Goal: Find specific page/section: Find specific page/section

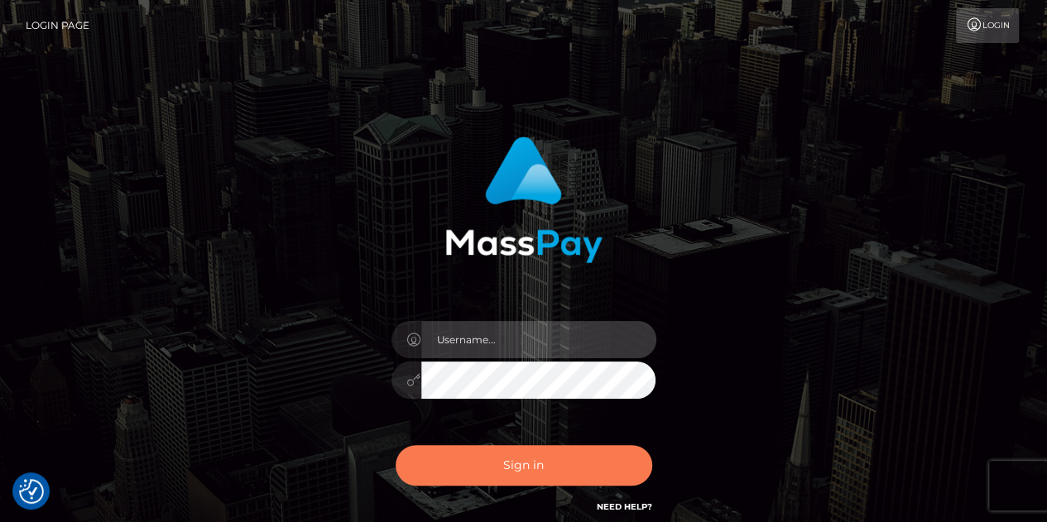
type input "chelsea.whop"
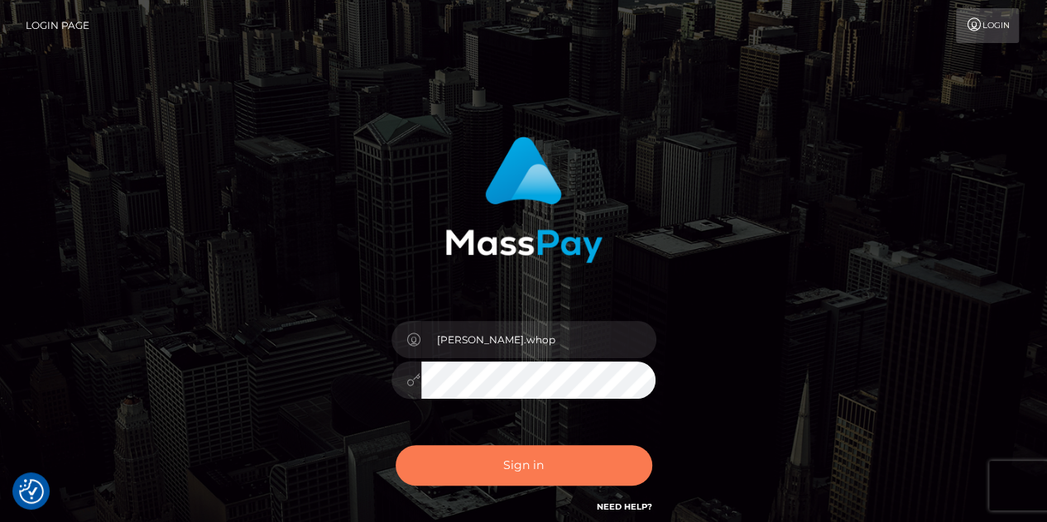
click at [516, 475] on button "Sign in" at bounding box center [523, 465] width 256 height 41
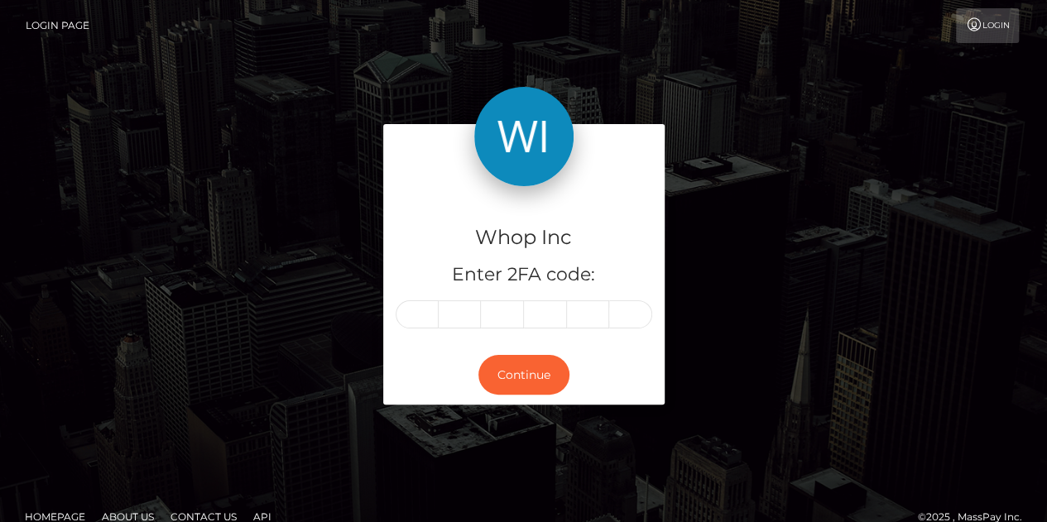
click at [413, 304] on input "text" at bounding box center [416, 314] width 43 height 28
type input "9"
type input "4"
type input "1"
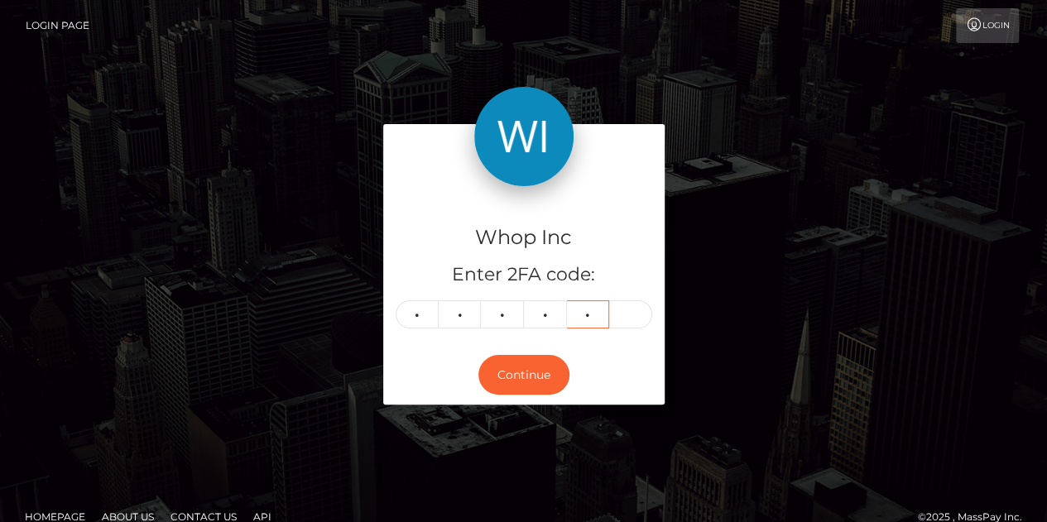
type input "7"
type input "9"
click at [504, 373] on button "Continue" at bounding box center [523, 375] width 91 height 41
click at [534, 356] on button "Continue" at bounding box center [523, 375] width 91 height 41
click at [505, 381] on button "Continue" at bounding box center [523, 375] width 91 height 41
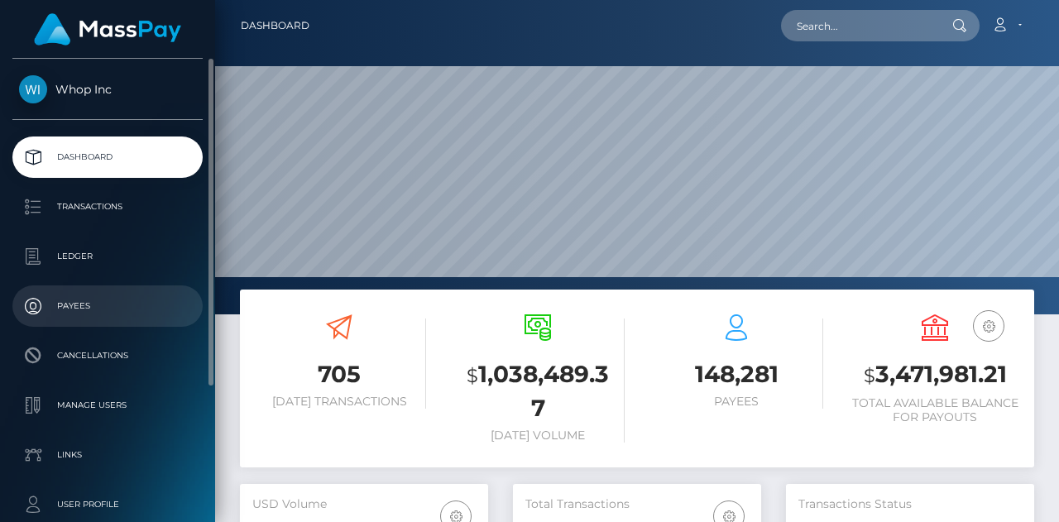
scroll to position [293, 248]
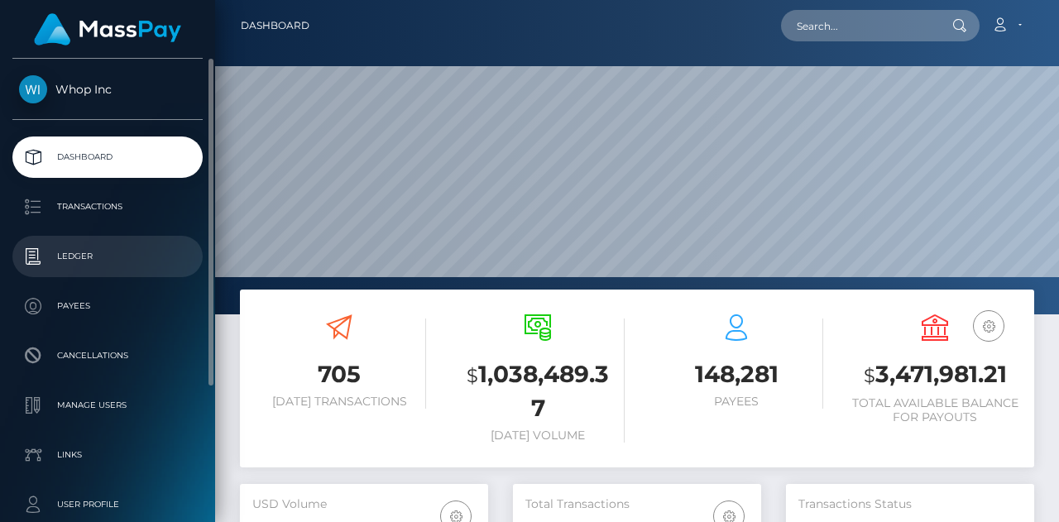
click at [87, 260] on p "Ledger" at bounding box center [107, 256] width 177 height 25
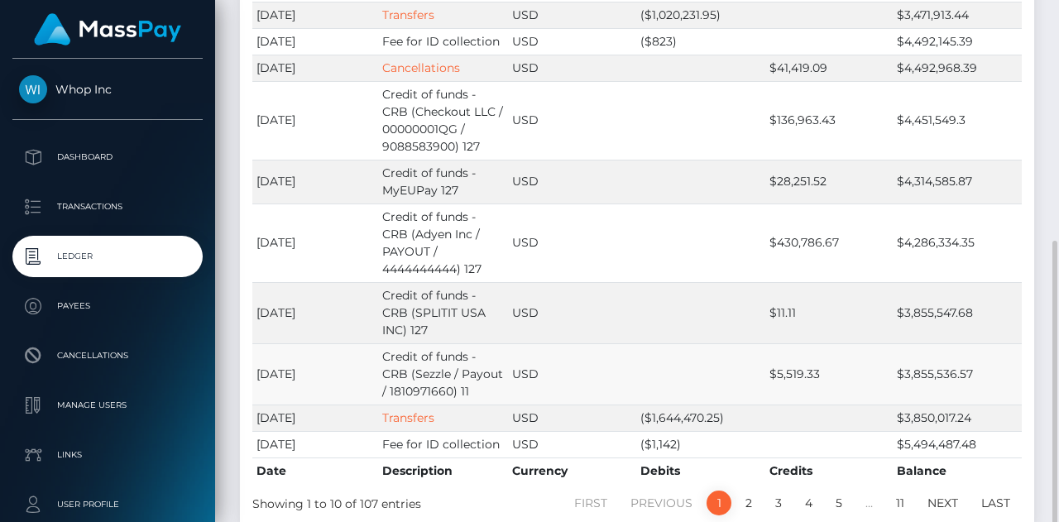
scroll to position [324, 0]
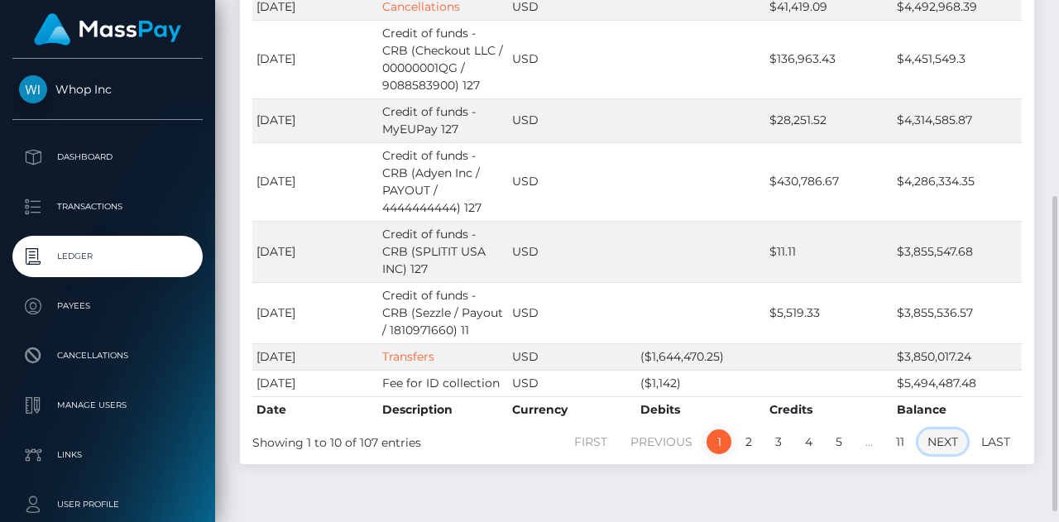
click at [948, 429] on link "Next" at bounding box center [942, 441] width 49 height 25
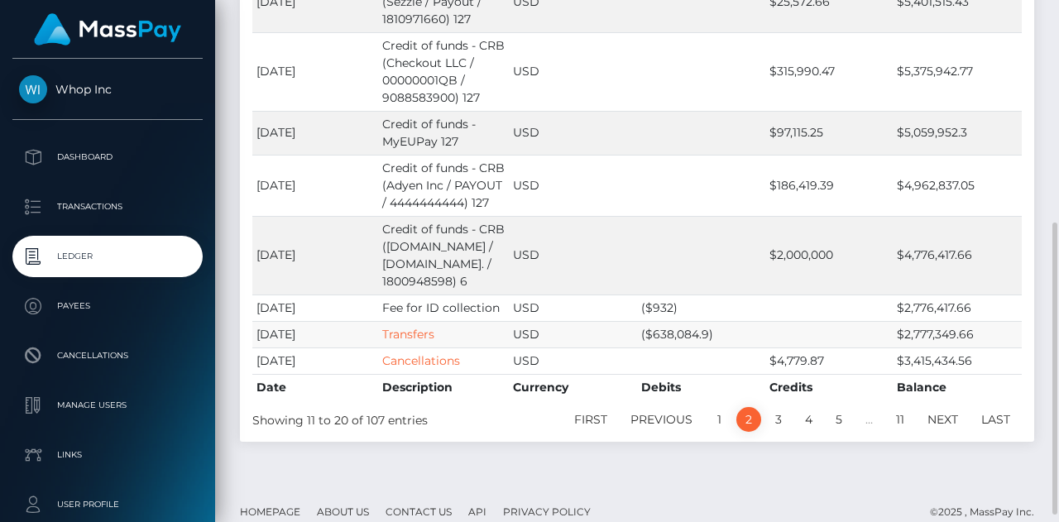
scroll to position [400, 0]
